Goal: Task Accomplishment & Management: Use online tool/utility

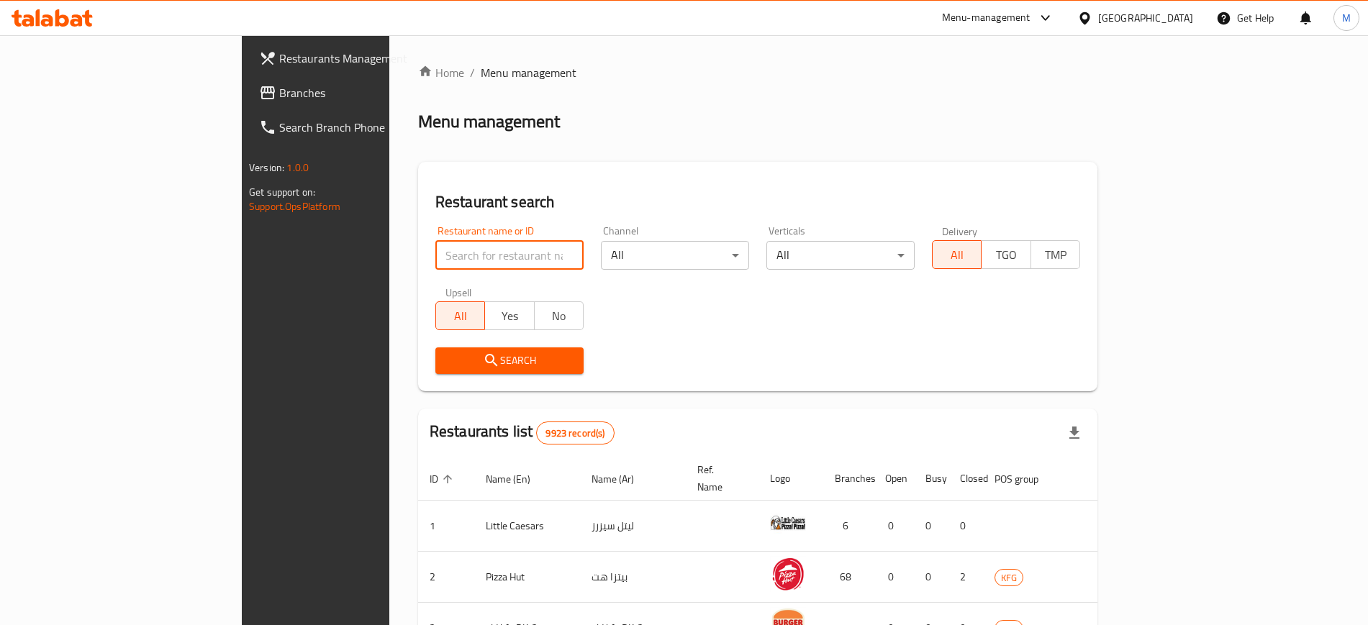
click at [435, 251] on input "search" at bounding box center [509, 255] width 148 height 29
type input "wend"
click button "Search" at bounding box center [509, 361] width 148 height 27
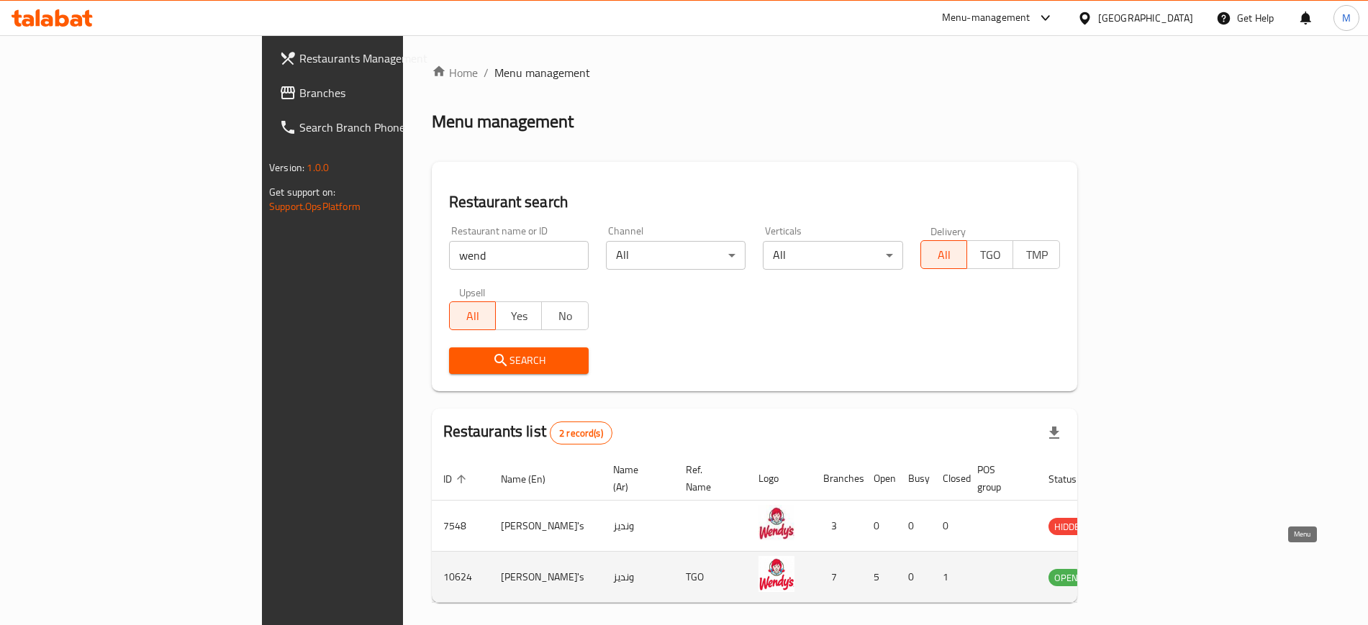
click at [1141, 572] on icon "enhanced table" at bounding box center [1133, 578] width 16 height 12
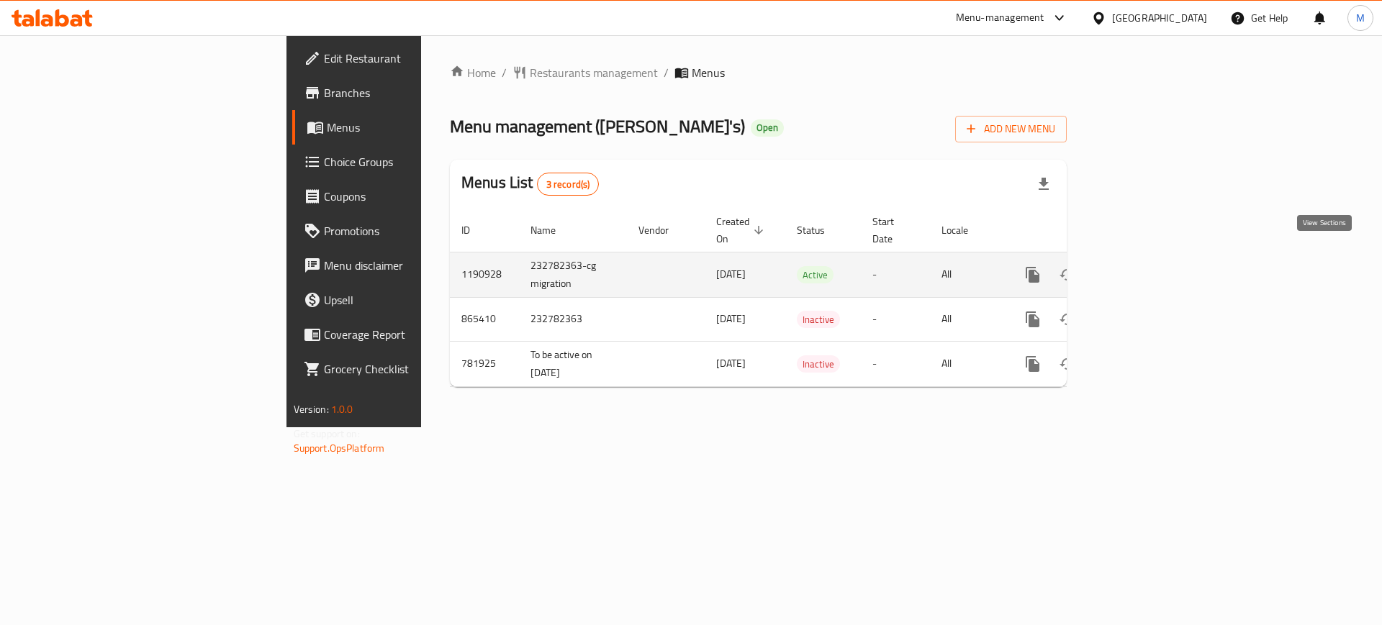
click at [1145, 266] on icon "enhanced table" at bounding box center [1136, 274] width 17 height 17
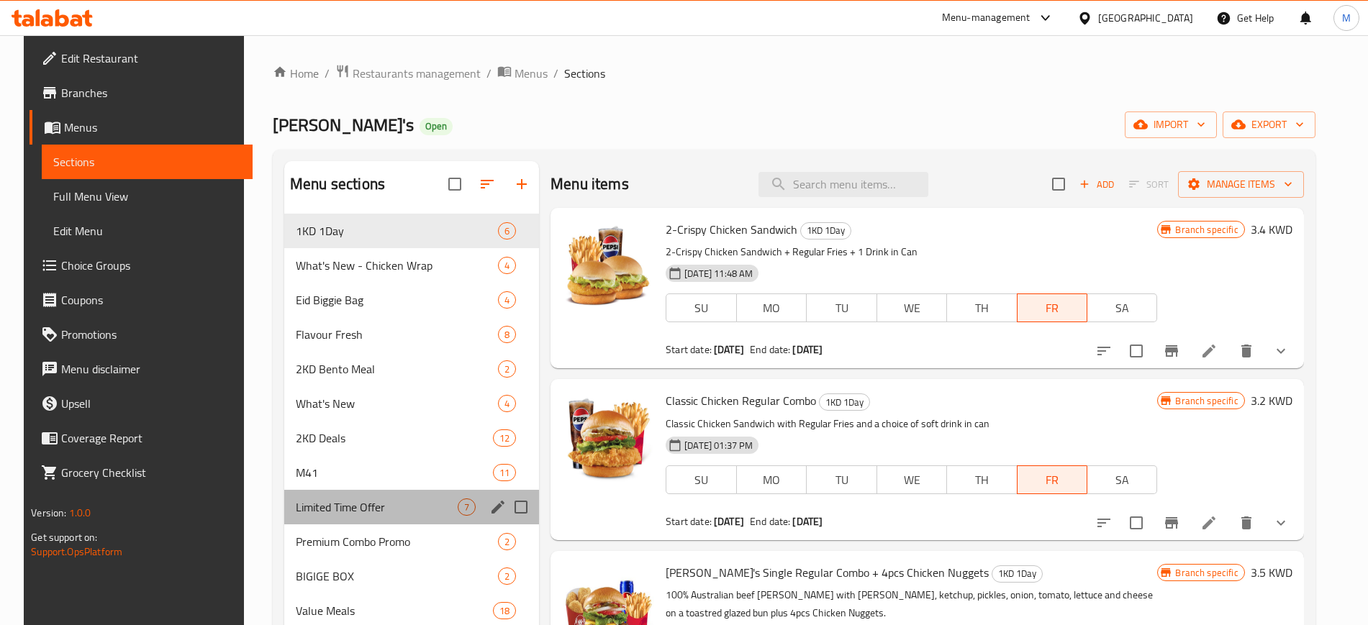
click at [386, 492] on div "Limited Time Offer 7" at bounding box center [411, 507] width 255 height 35
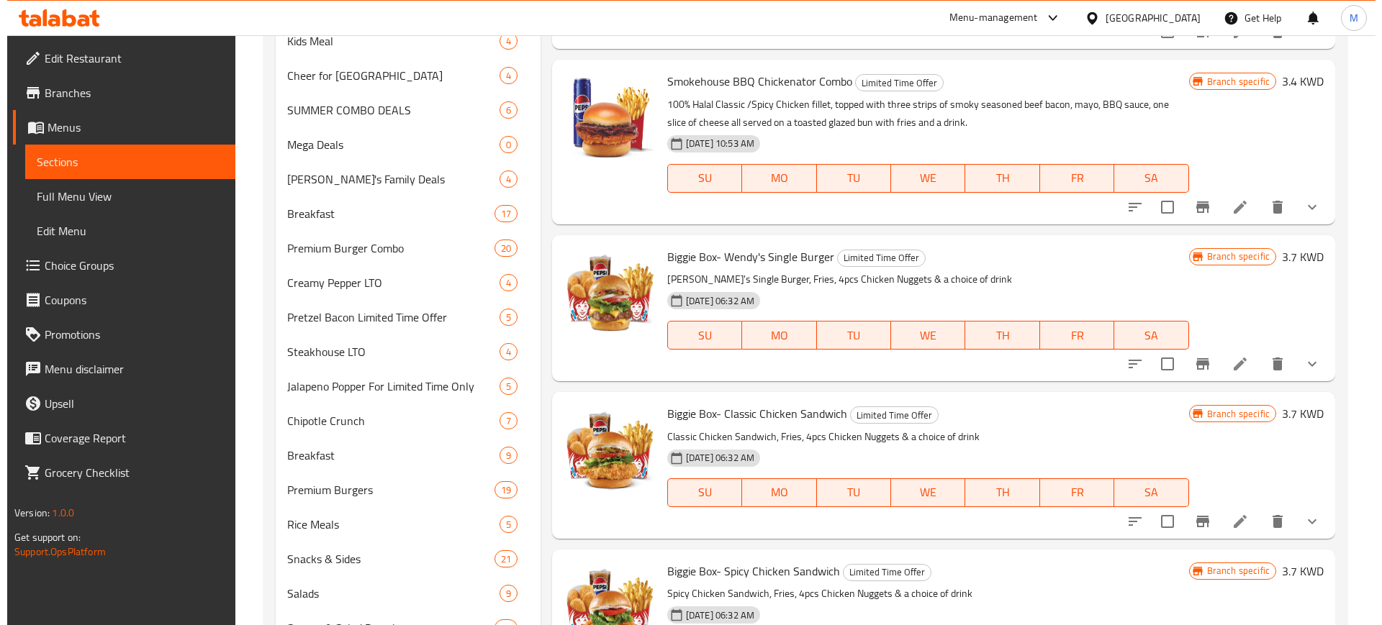
scroll to position [677, 0]
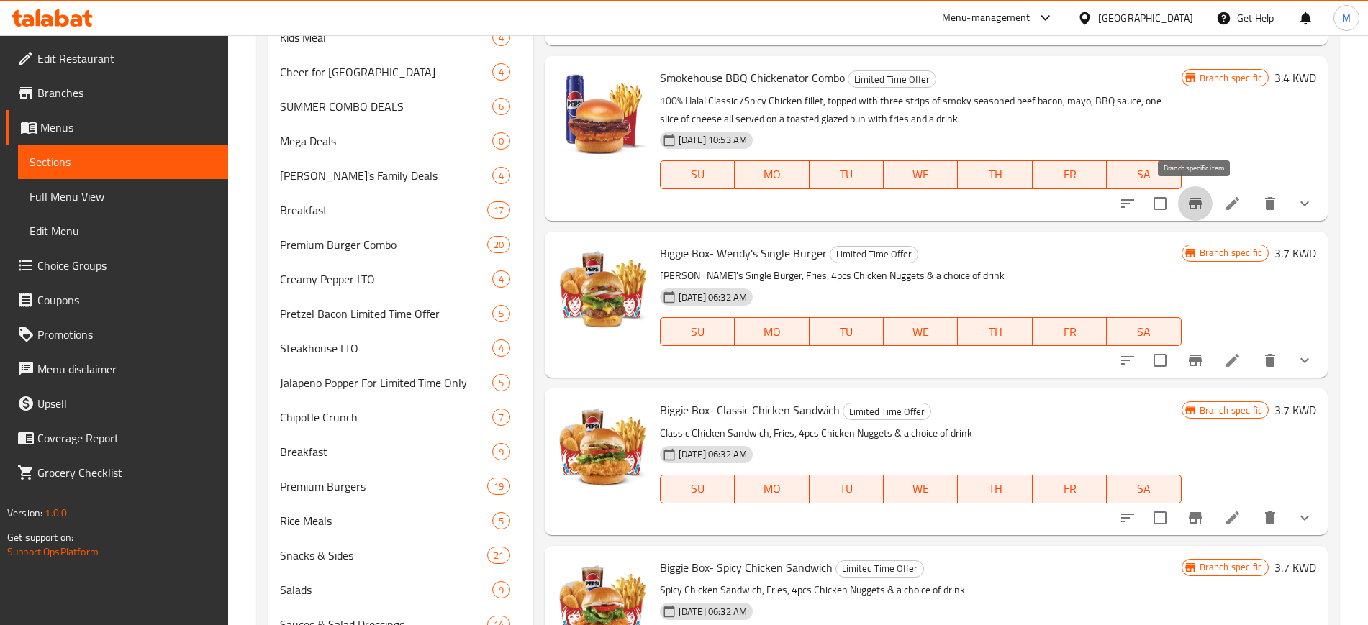
click at [1197, 207] on icon "Branch-specific-item" at bounding box center [1195, 203] width 17 height 17
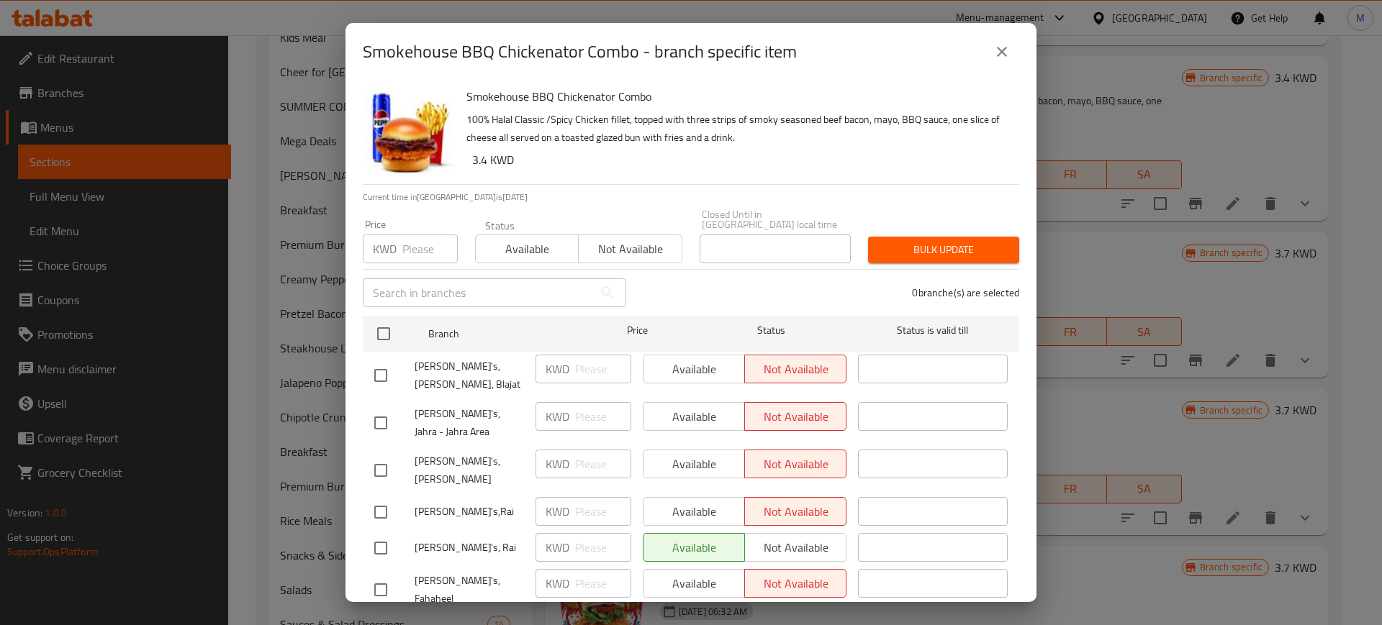
scroll to position [76, 0]
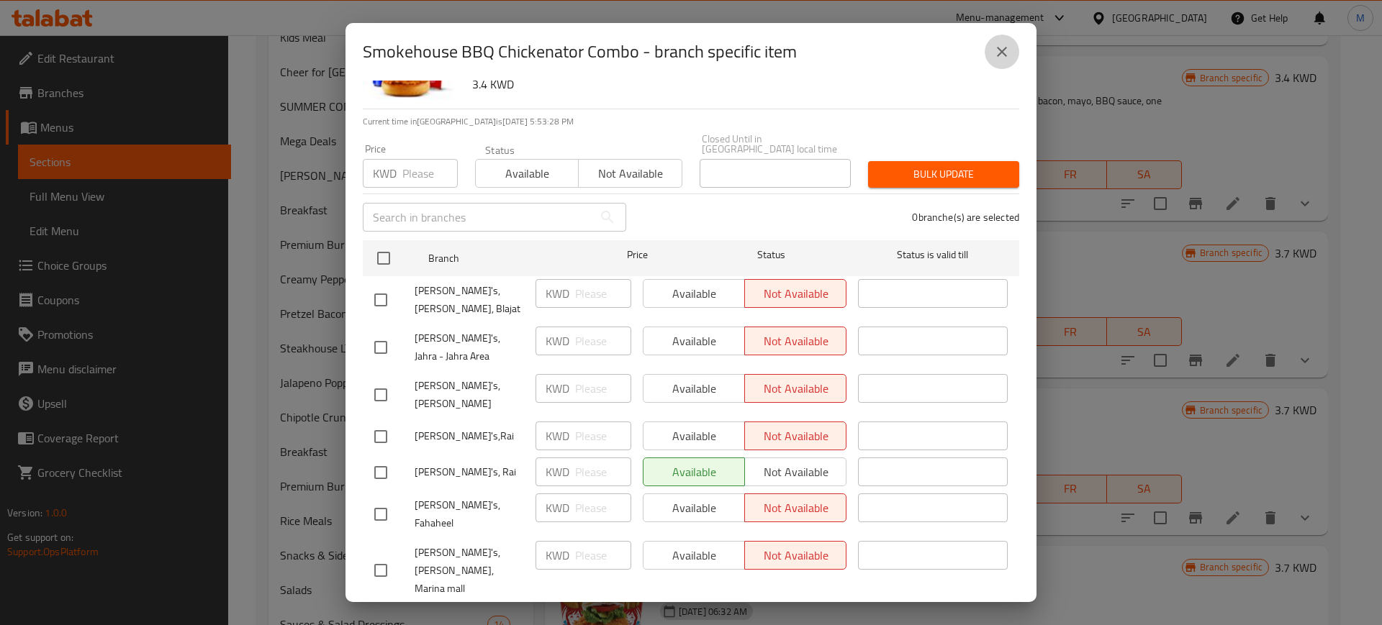
click at [992, 48] on button "close" at bounding box center [1002, 52] width 35 height 35
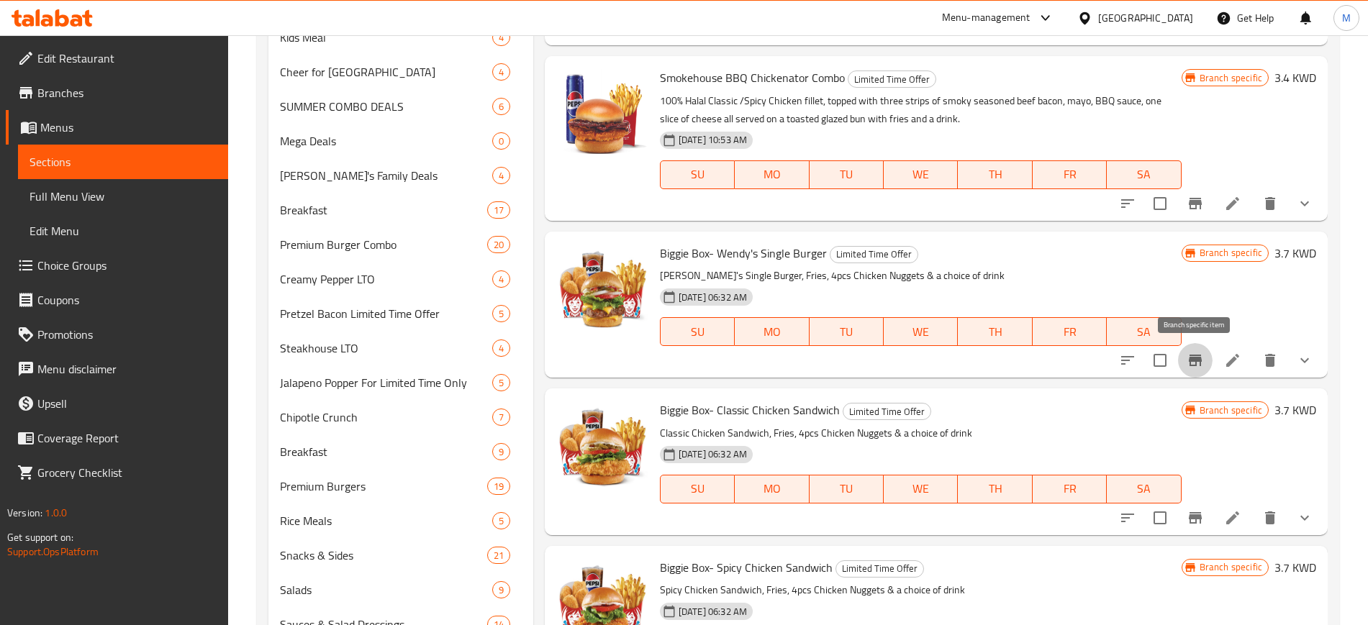
click at [1198, 351] on button "Branch-specific-item" at bounding box center [1195, 360] width 35 height 35
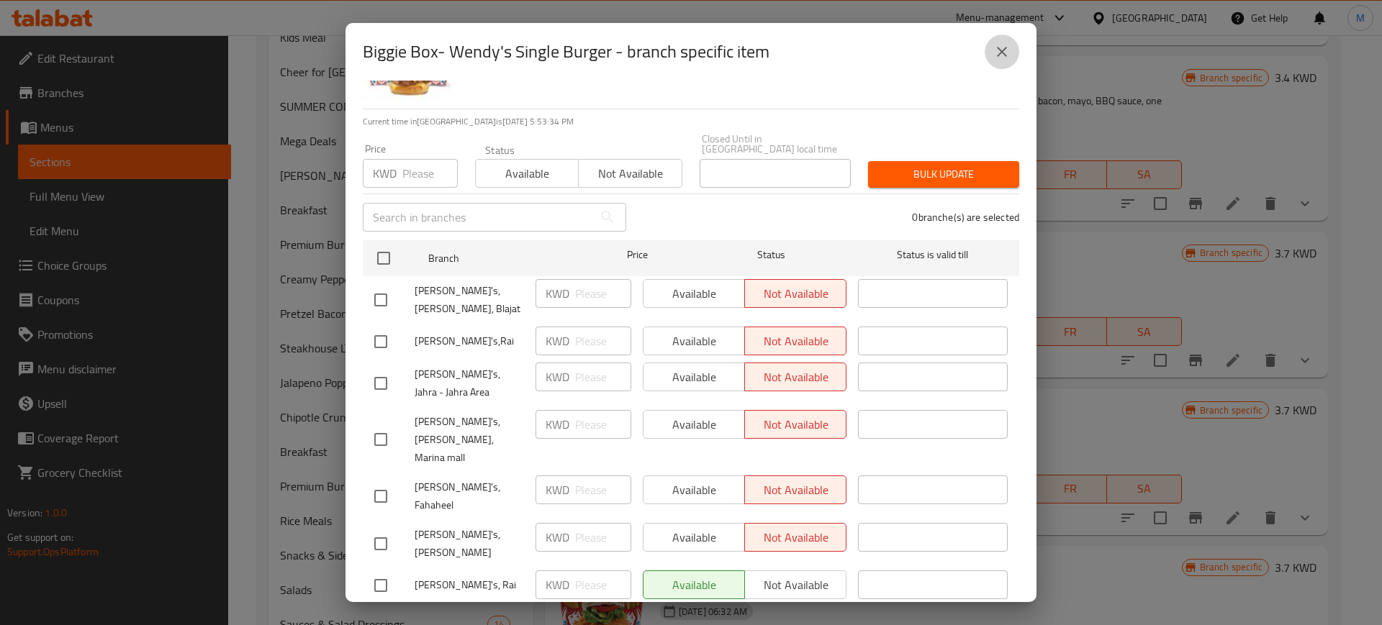
click at [1006, 52] on icon "close" at bounding box center [1001, 51] width 17 height 17
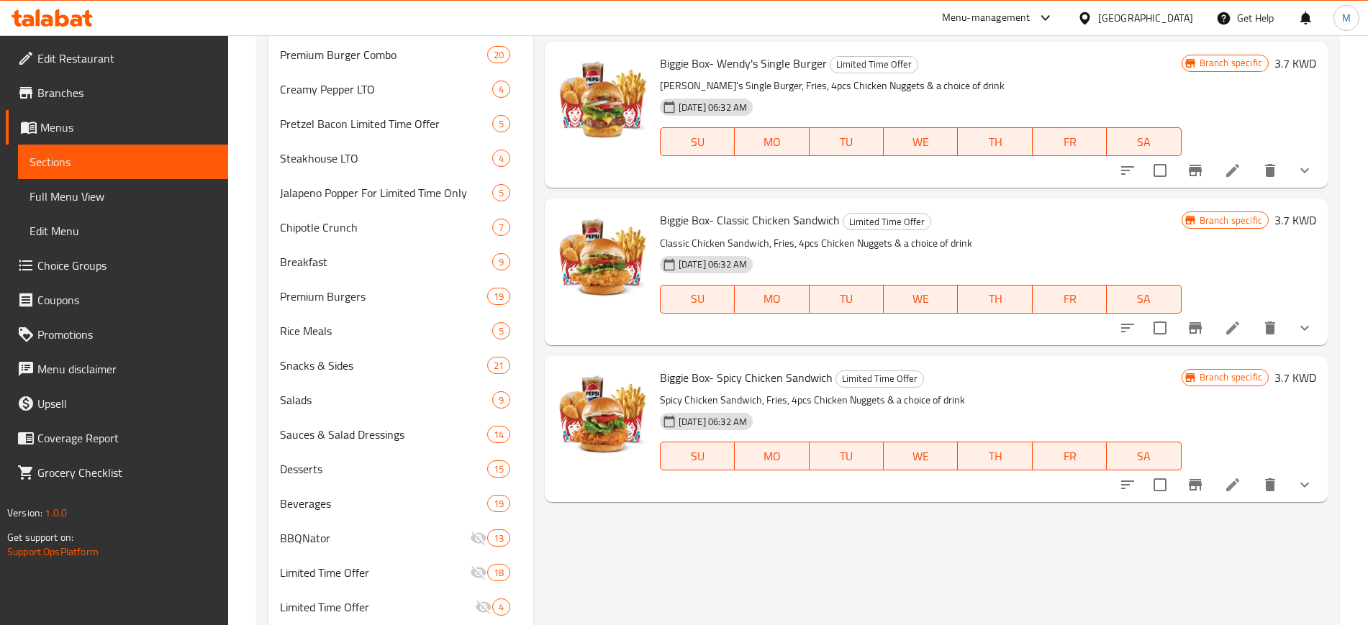
scroll to position [918, 0]
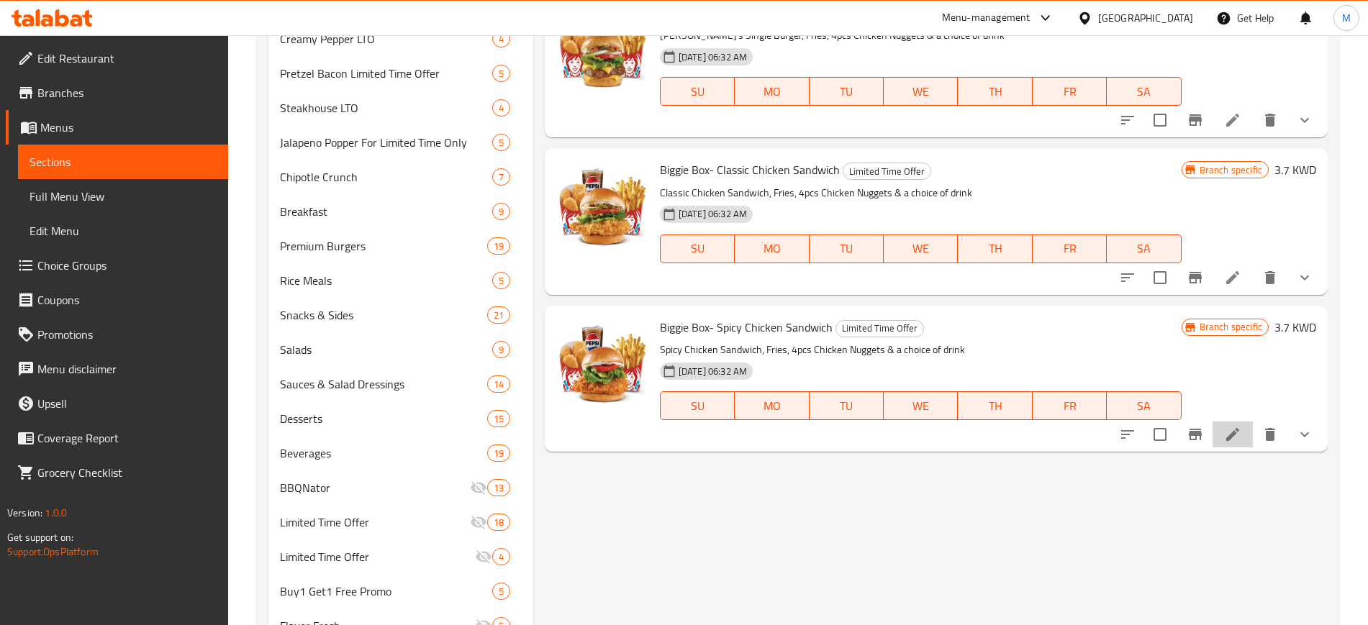
click at [1223, 440] on li at bounding box center [1233, 435] width 40 height 26
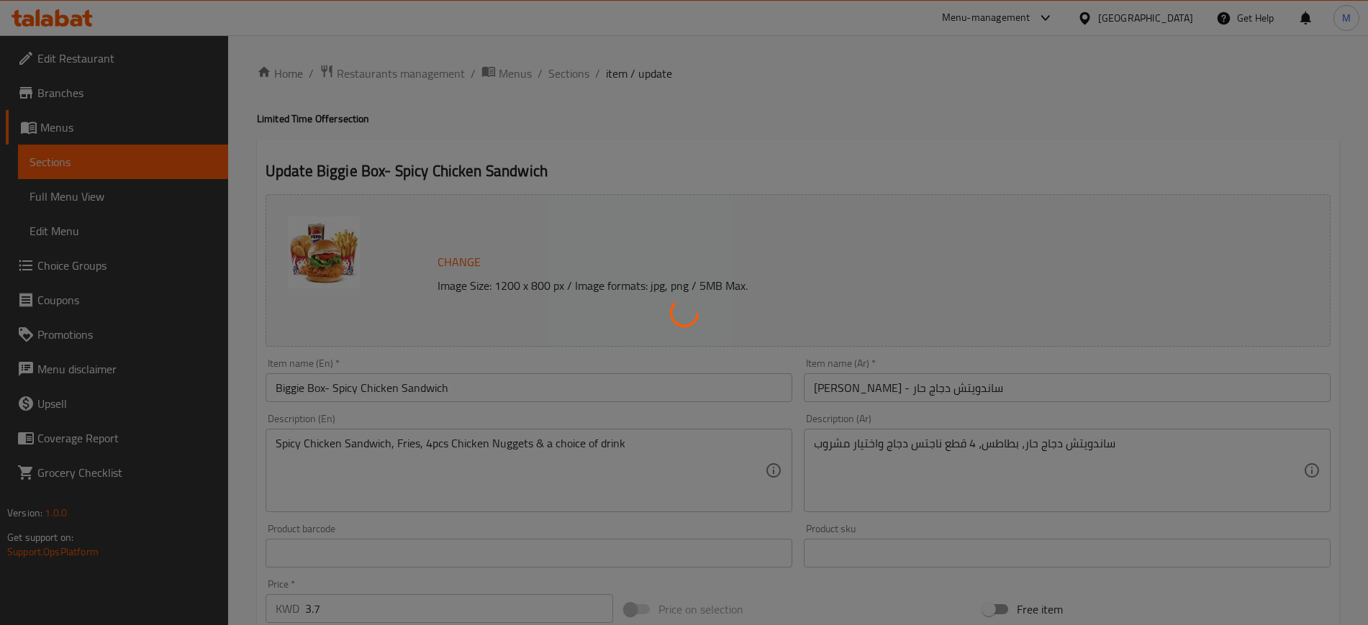
type input "اختيارك من البطاطا المقلية"
type input "1"
type input "إختيارك من المشروب:"
type input "1"
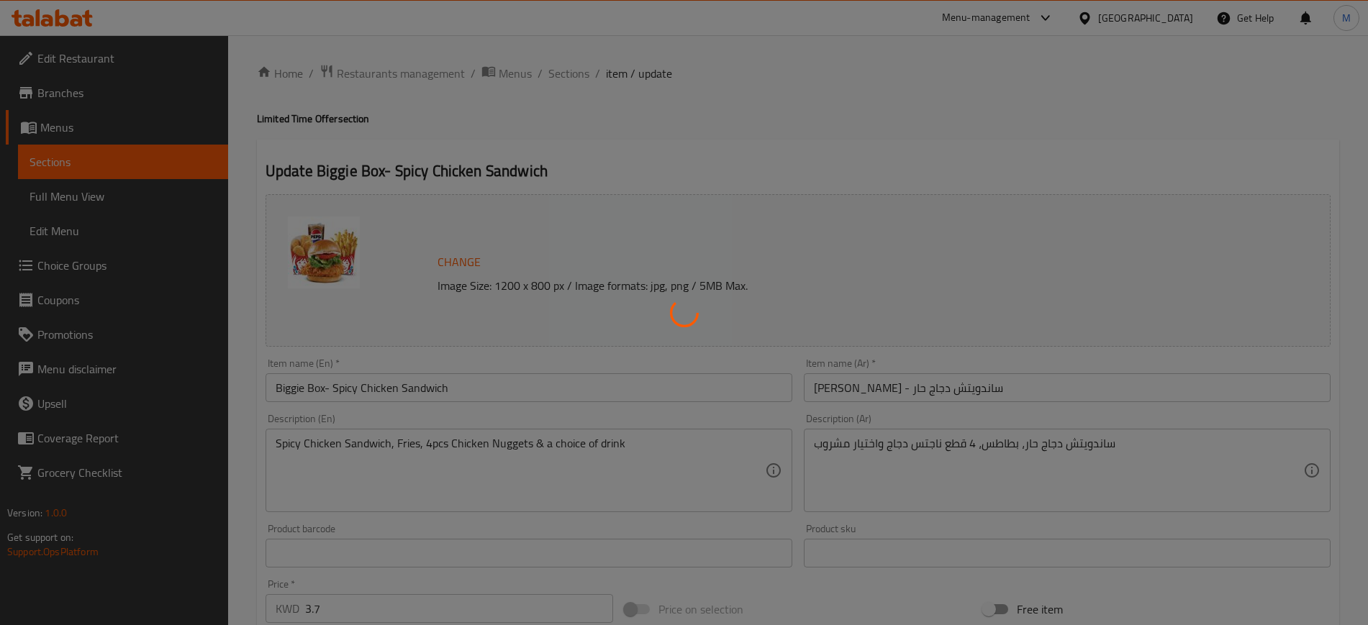
type input "1"
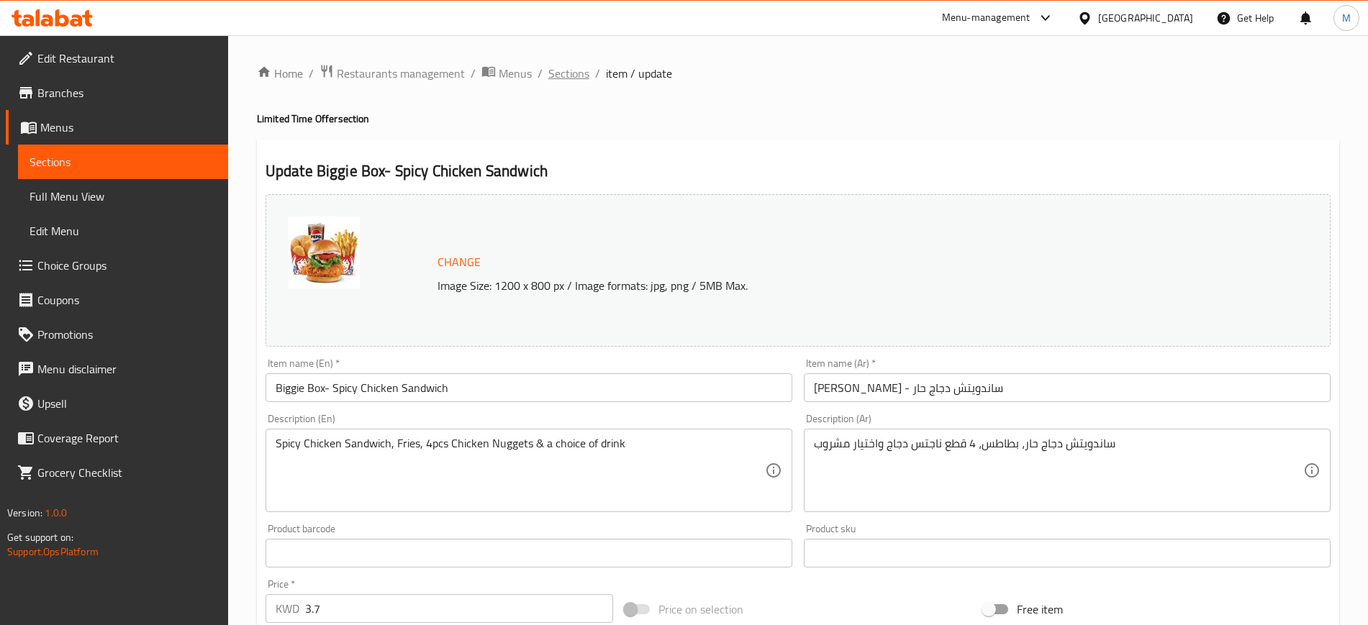
click at [561, 77] on span "Sections" at bounding box center [568, 73] width 41 height 17
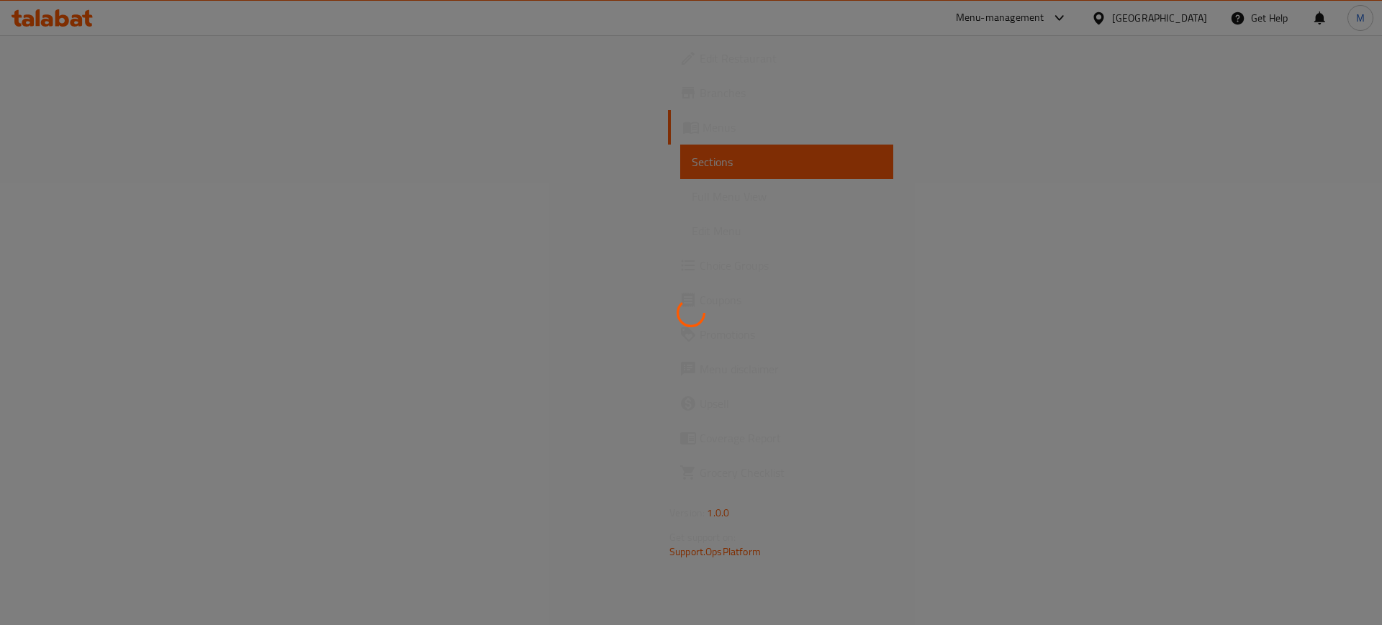
click at [875, 290] on div at bounding box center [691, 312] width 1382 height 625
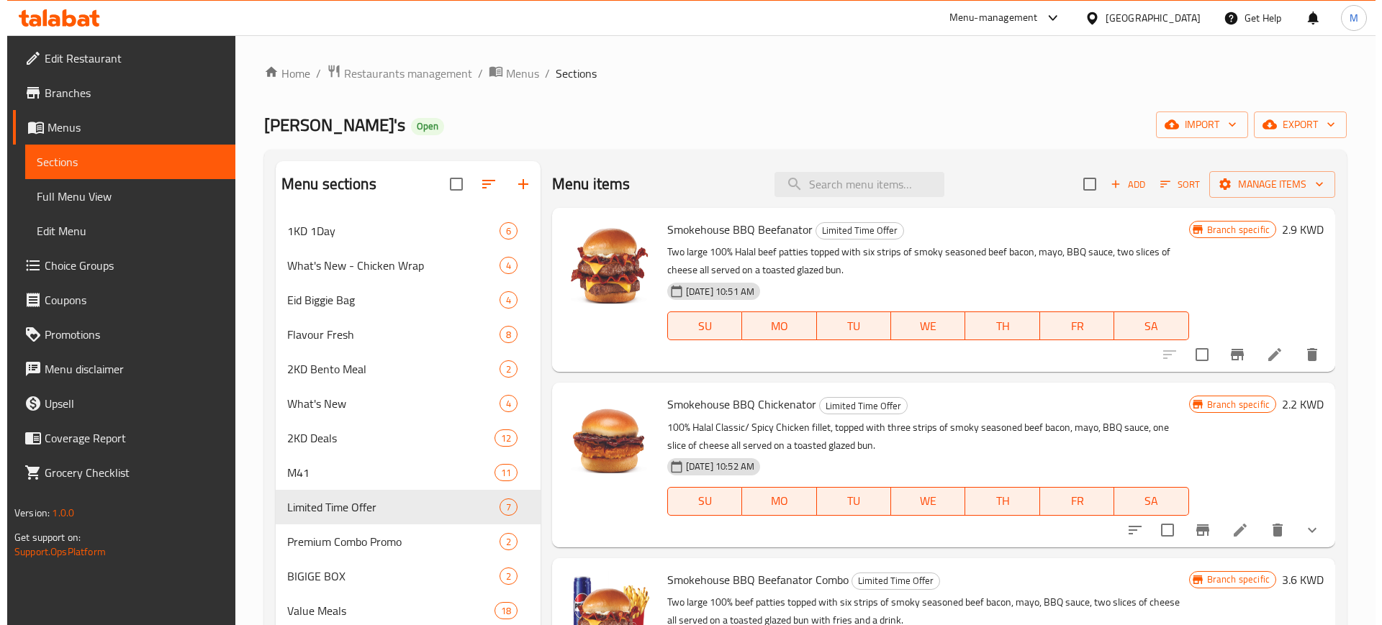
scroll to position [620, 0]
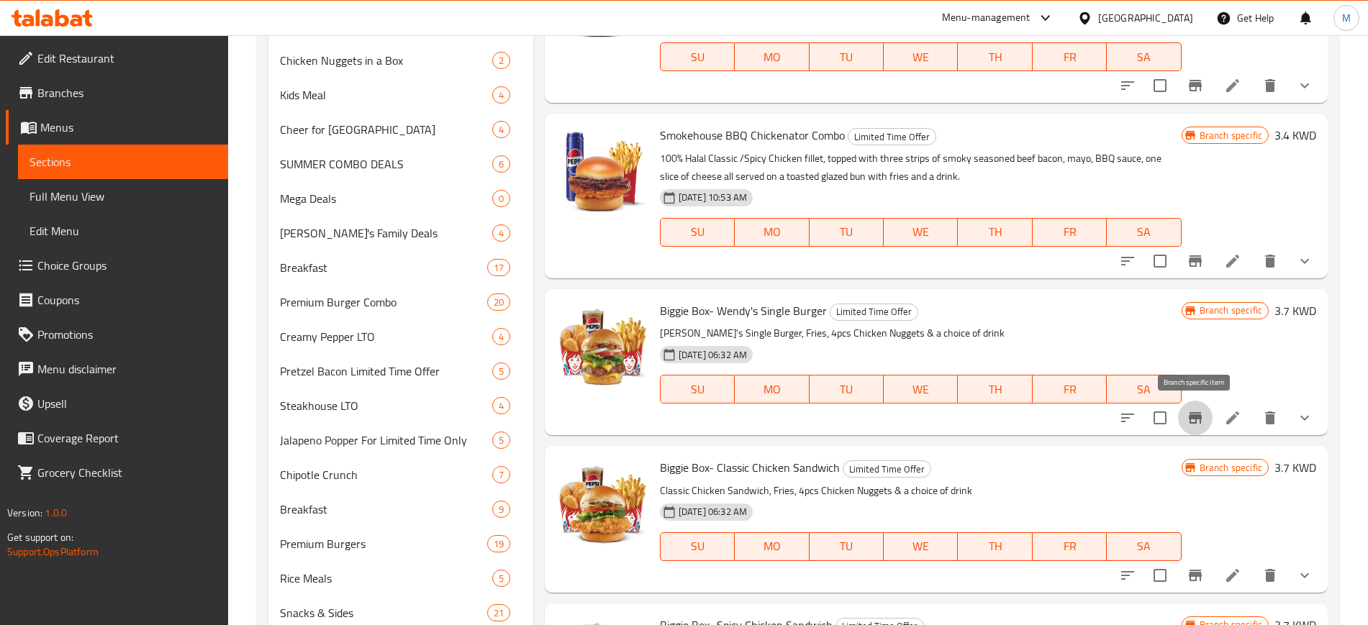
click at [1204, 424] on button "Branch-specific-item" at bounding box center [1195, 418] width 35 height 35
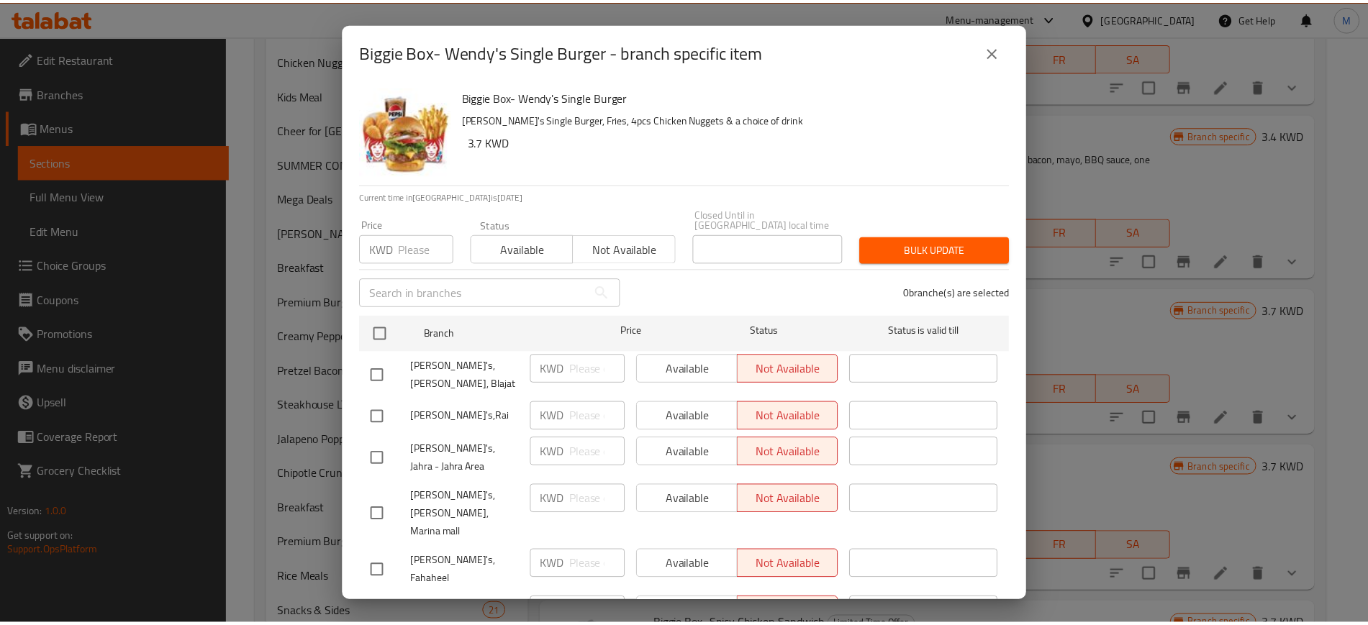
scroll to position [76, 0]
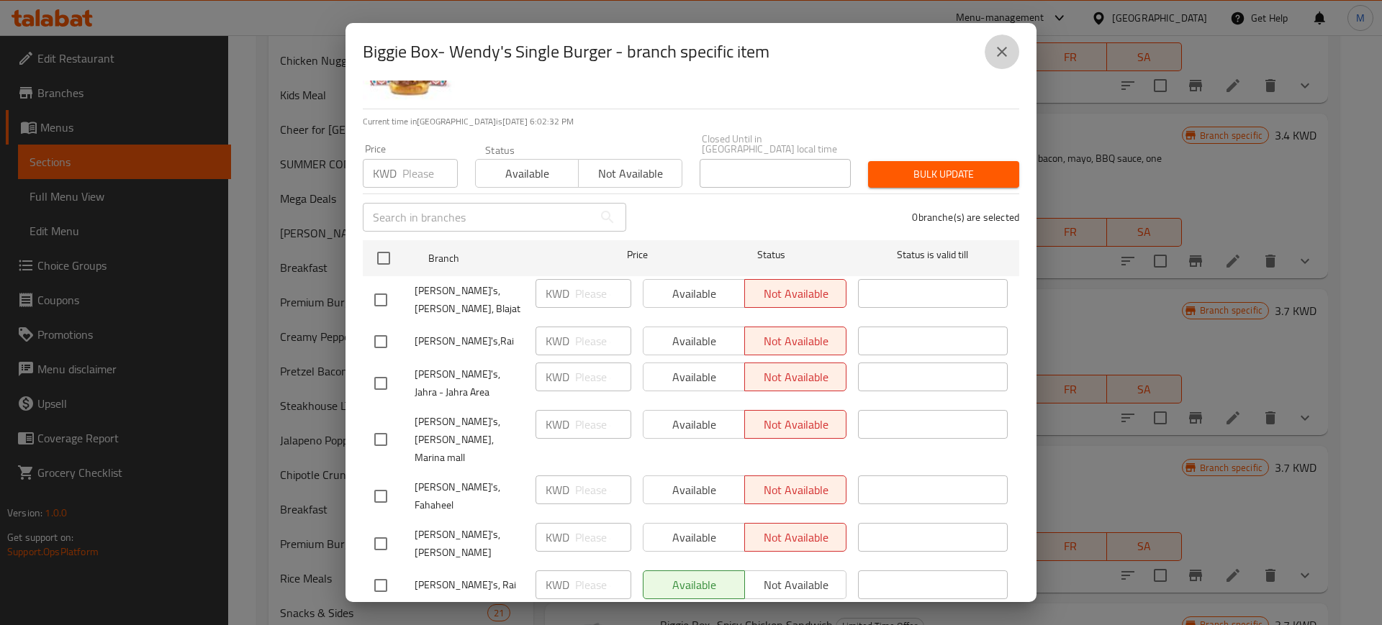
click at [1005, 48] on icon "close" at bounding box center [1002, 52] width 10 height 10
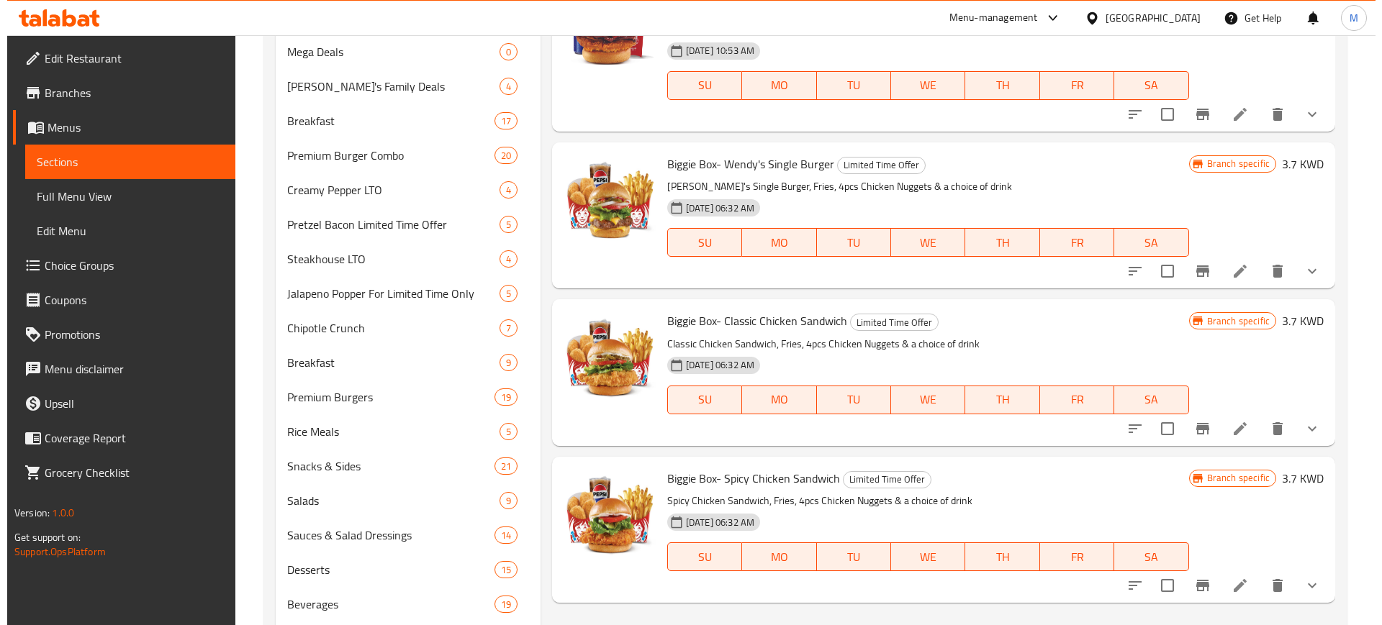
scroll to position [974, 0]
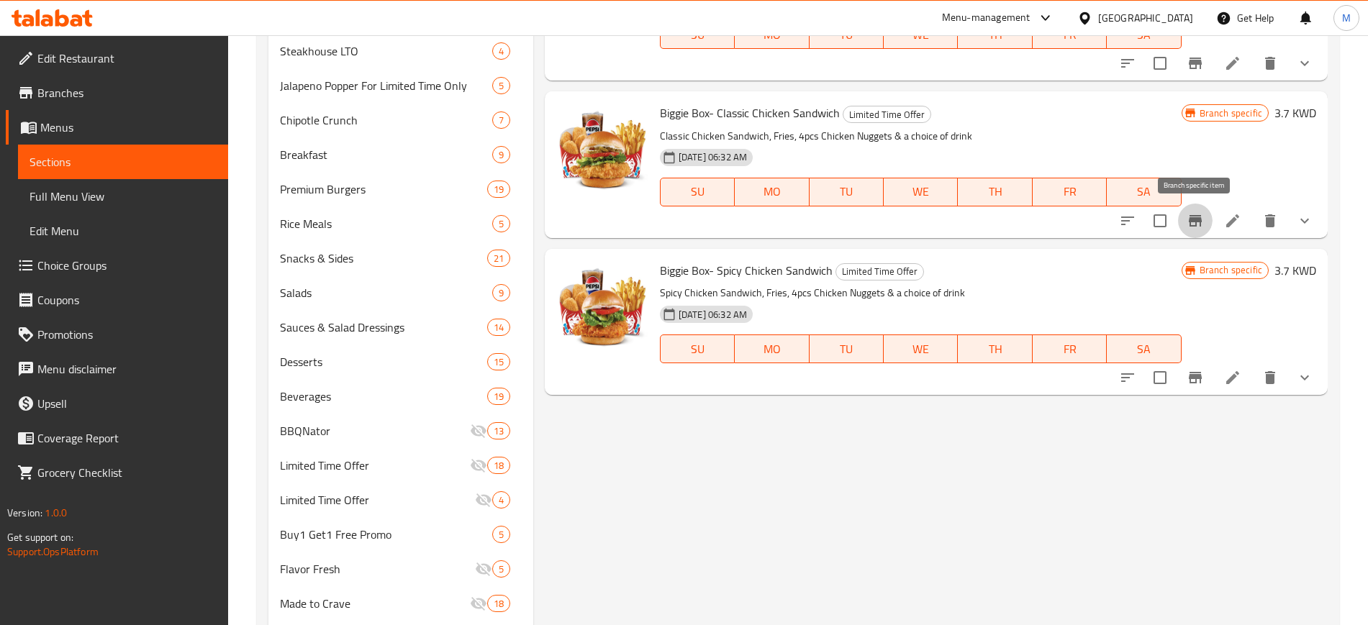
click at [1188, 224] on icon "Branch-specific-item" at bounding box center [1195, 220] width 17 height 17
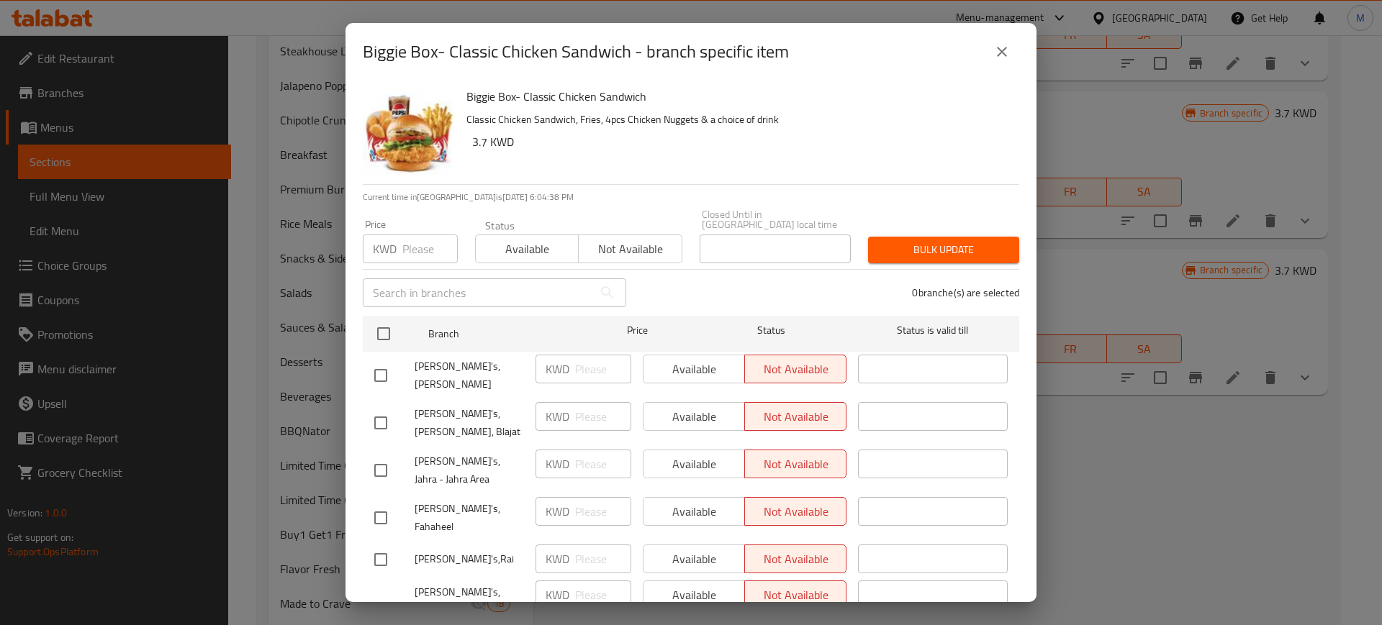
scroll to position [76, 0]
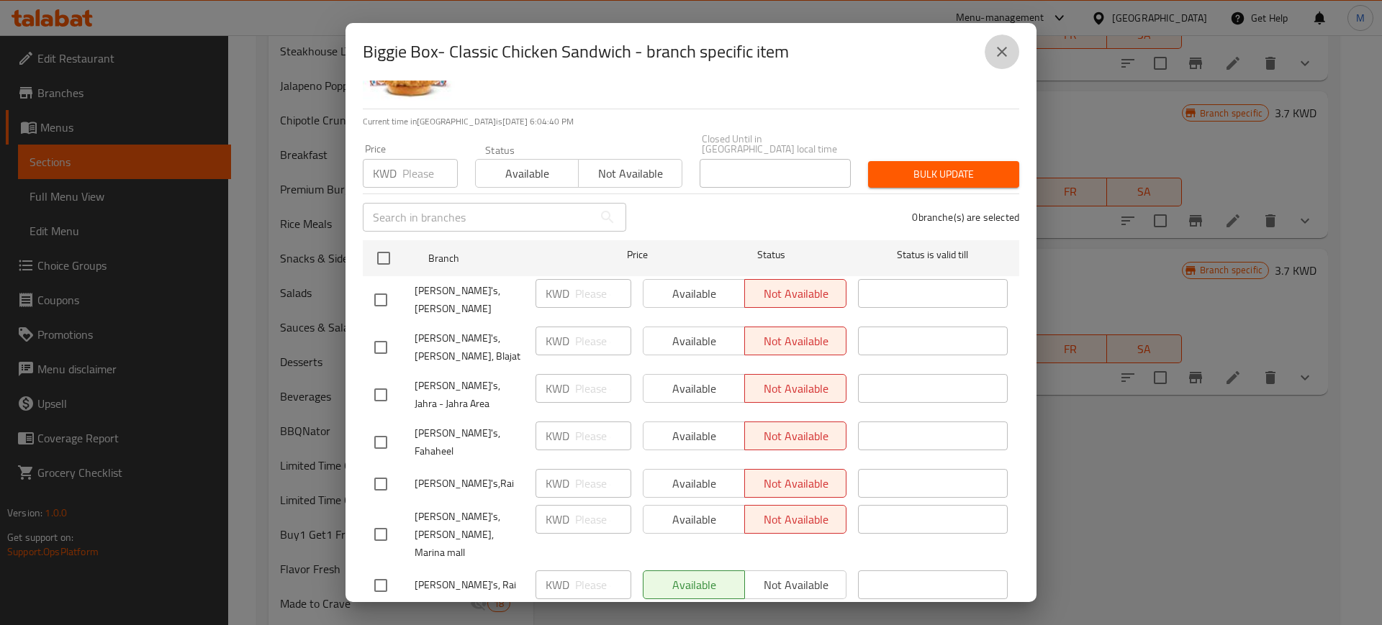
click at [1007, 51] on icon "close" at bounding box center [1001, 51] width 17 height 17
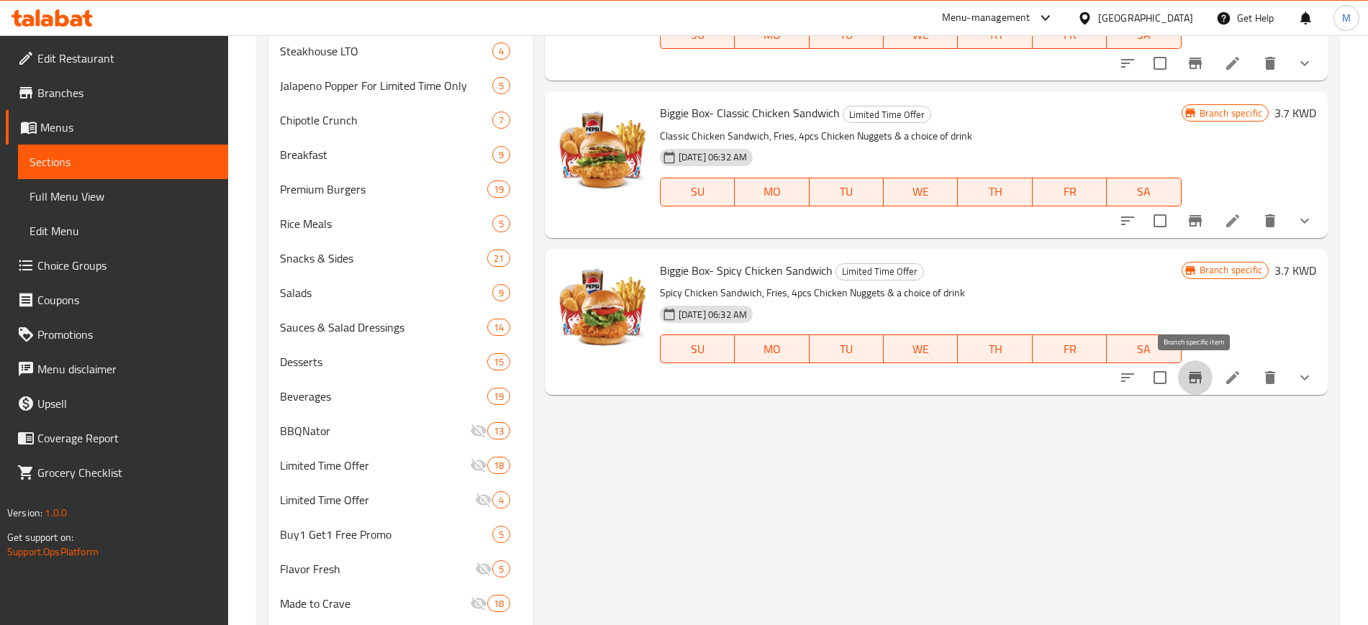
click at [1198, 382] on icon "Branch-specific-item" at bounding box center [1195, 377] width 17 height 17
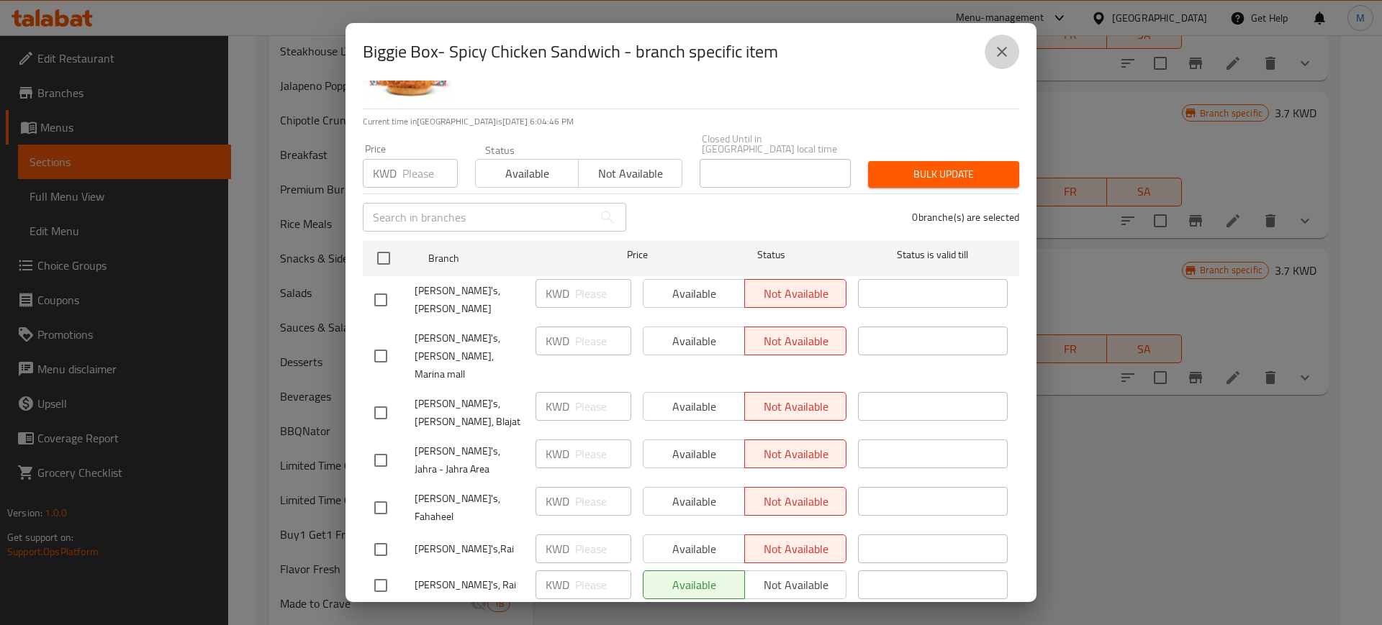
click at [998, 53] on icon "close" at bounding box center [1001, 51] width 17 height 17
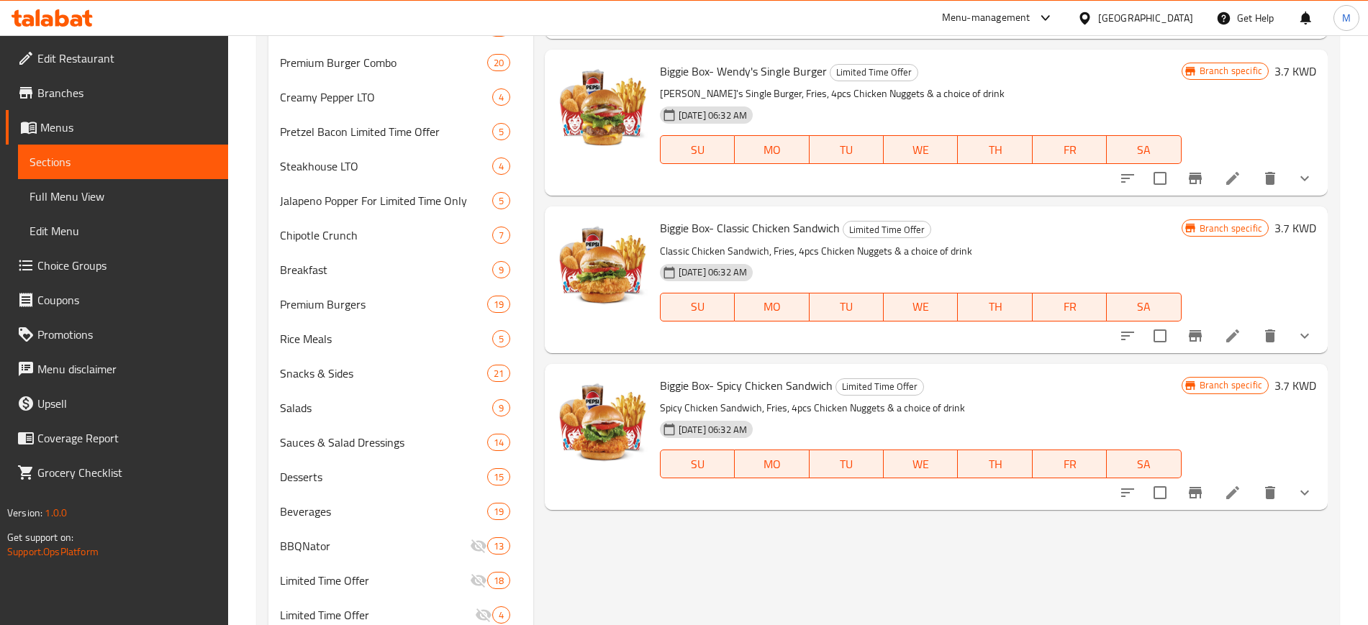
scroll to position [831, 0]
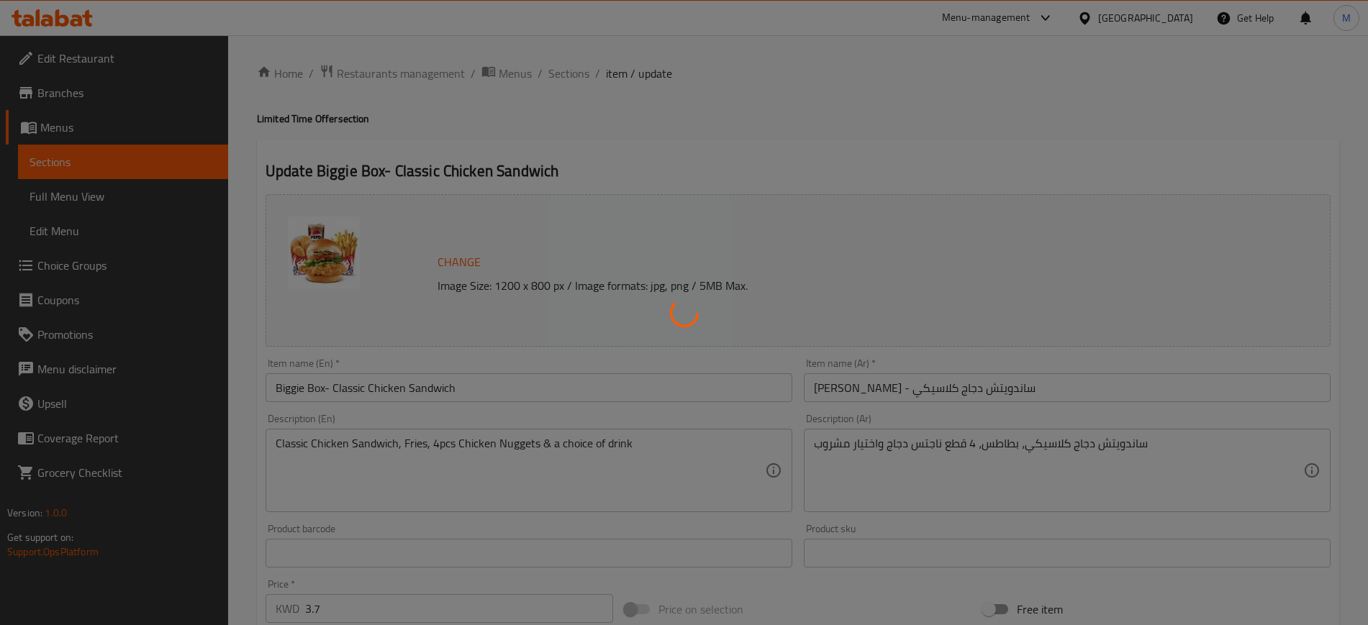
type input "اختيارك من البطاطا المقلية"
type input "1"
type input "إختيارك من المشروب:"
type input "1"
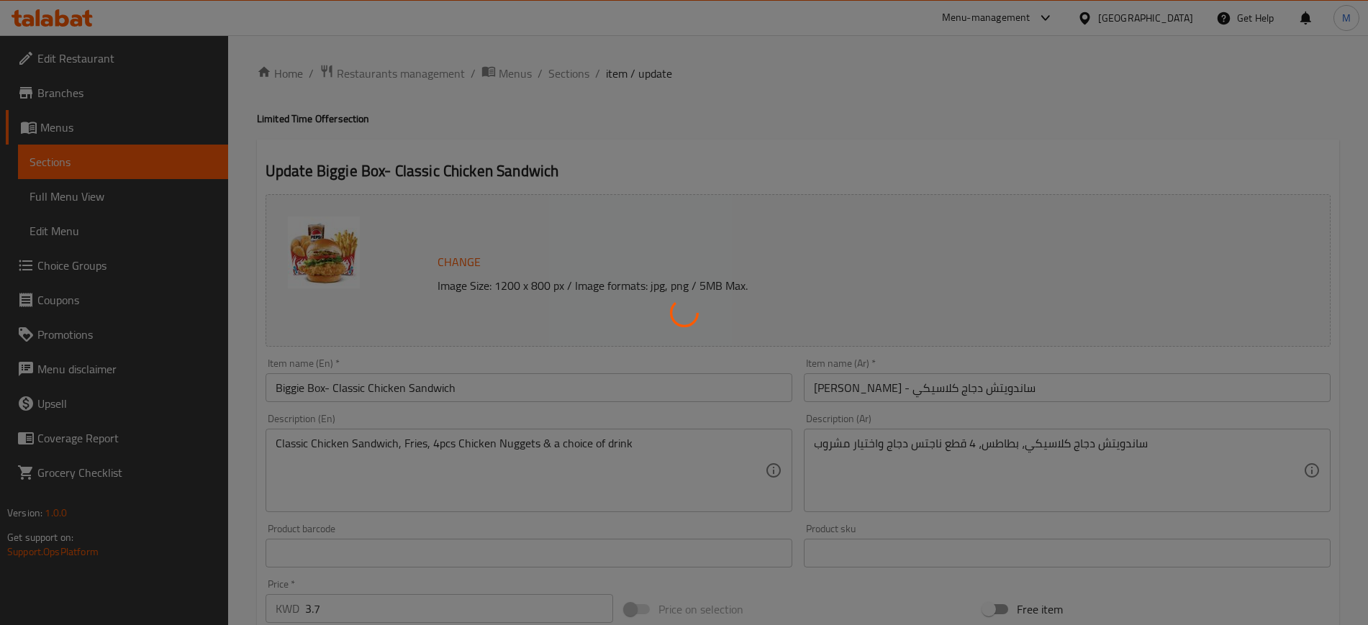
type input "1"
